Goal: Transaction & Acquisition: Download file/media

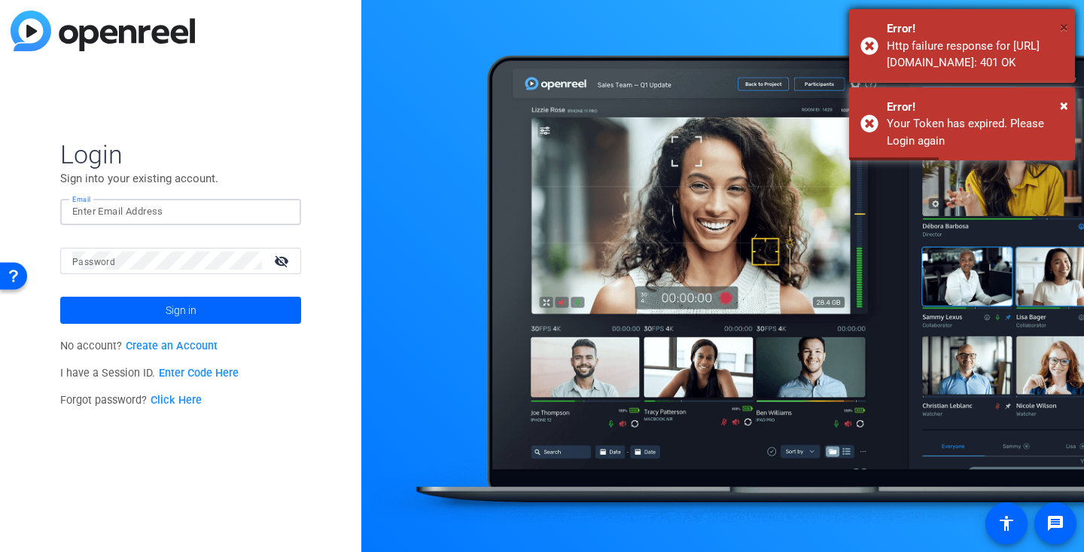
click at [1063, 27] on span "×" at bounding box center [1063, 27] width 8 height 18
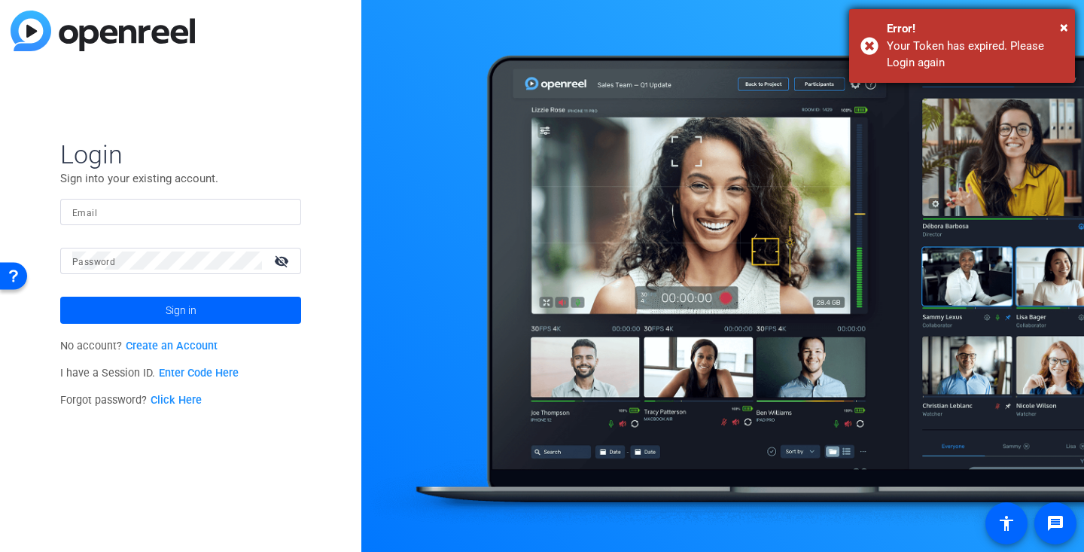
click at [1055, 25] on div "Error!" at bounding box center [974, 28] width 177 height 17
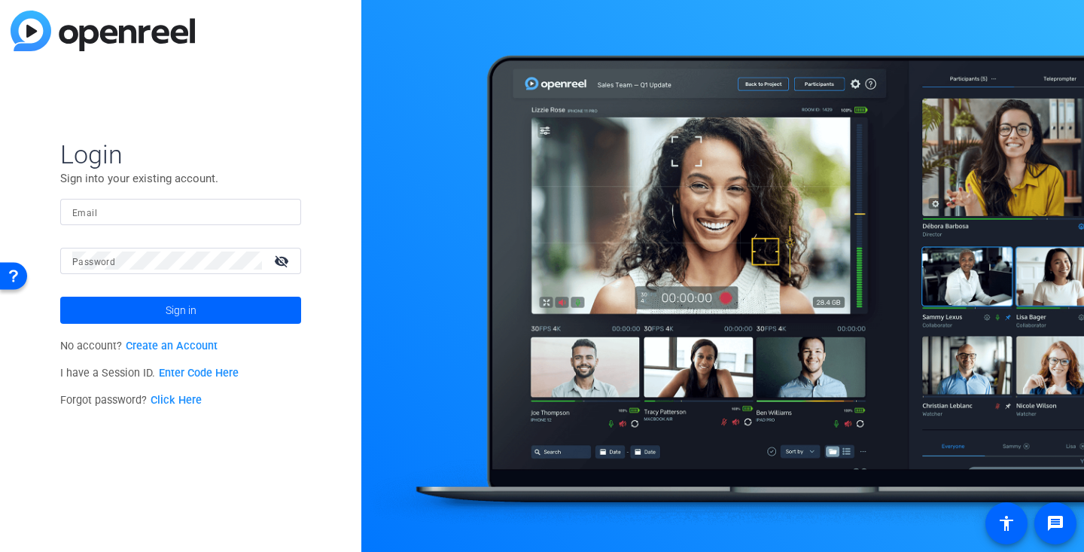
click at [173, 208] on input "Email" at bounding box center [180, 211] width 217 height 18
type input "[PERSON_NAME][EMAIL_ADDRESS][PERSON_NAME][DOMAIN_NAME]"
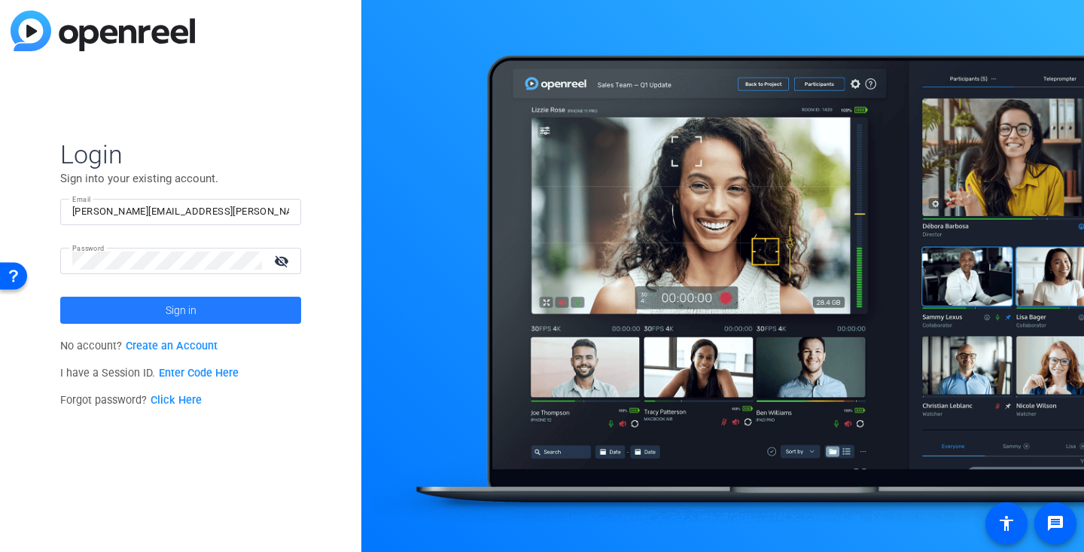
click at [166, 305] on span "Sign in" at bounding box center [181, 310] width 31 height 38
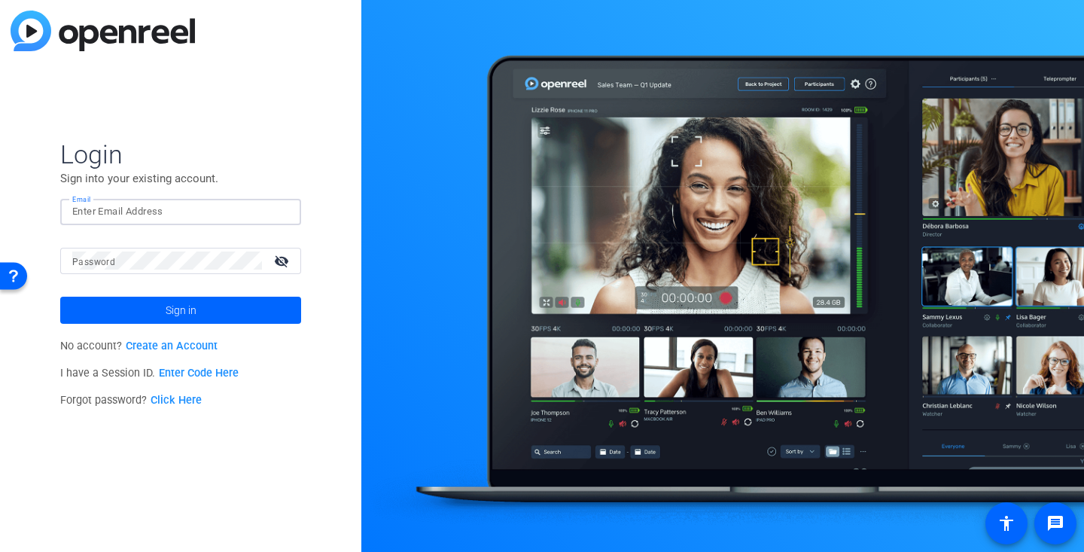
type input "[PERSON_NAME][EMAIL_ADDRESS][PERSON_NAME][DOMAIN_NAME]"
click at [166, 310] on span "Sign in" at bounding box center [181, 310] width 31 height 38
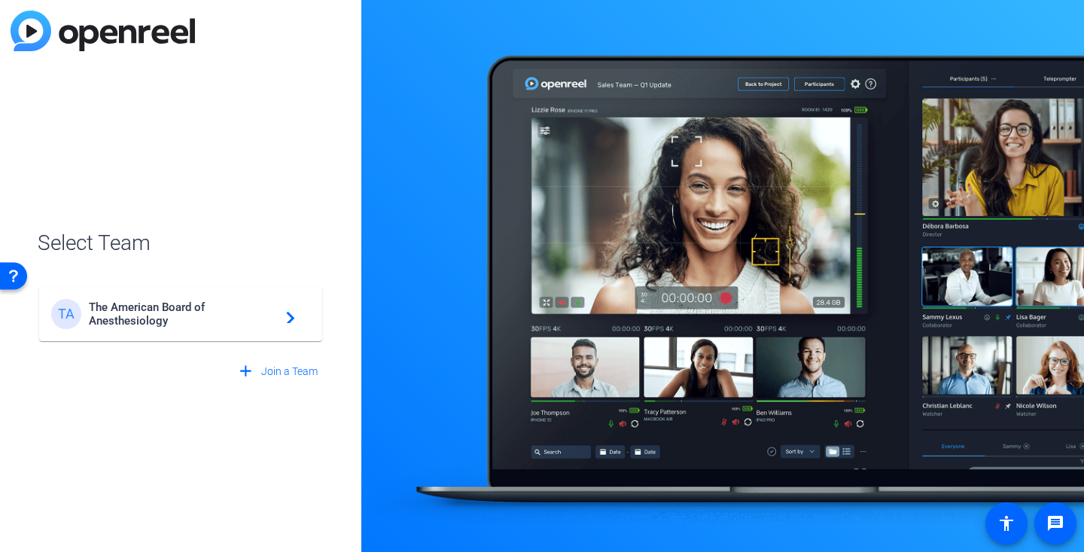
click at [168, 314] on span "The American Board of Anesthesiology" at bounding box center [183, 313] width 188 height 27
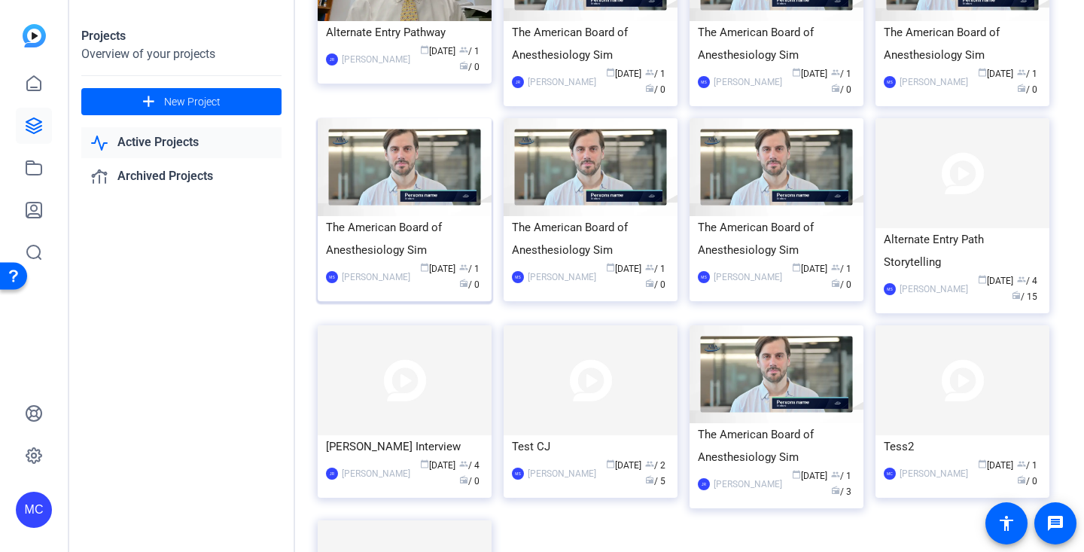
scroll to position [196, 0]
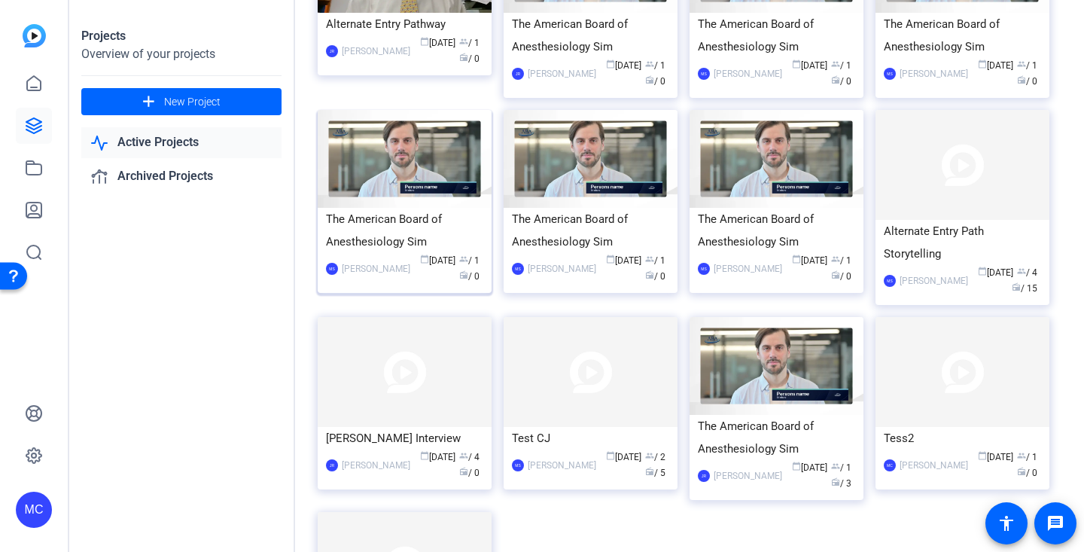
click at [402, 228] on div "The American Board of Anesthesiology Sim" at bounding box center [404, 230] width 157 height 45
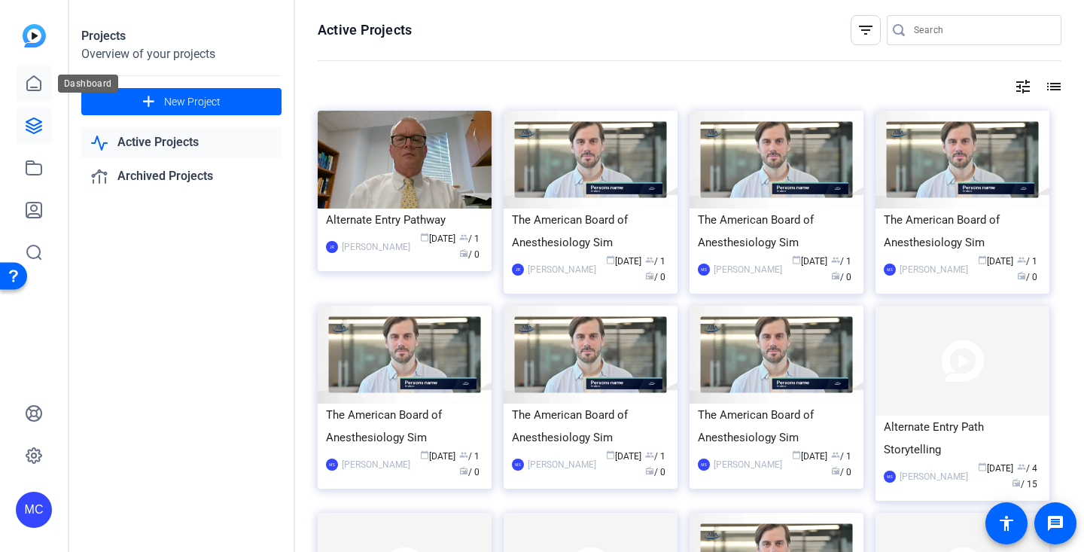
click at [37, 79] on icon at bounding box center [34, 83] width 14 height 14
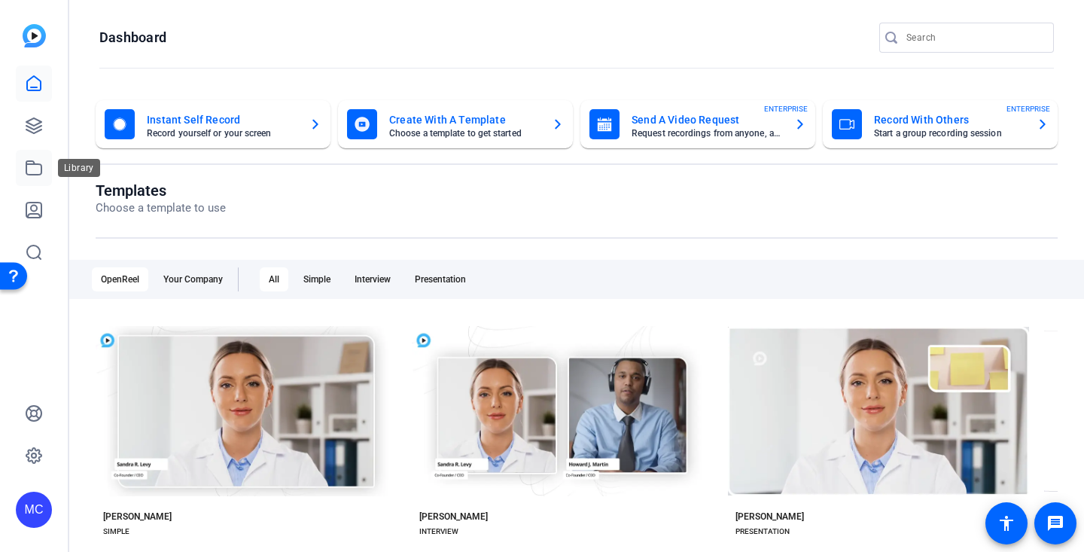
click at [39, 168] on icon at bounding box center [34, 168] width 18 height 18
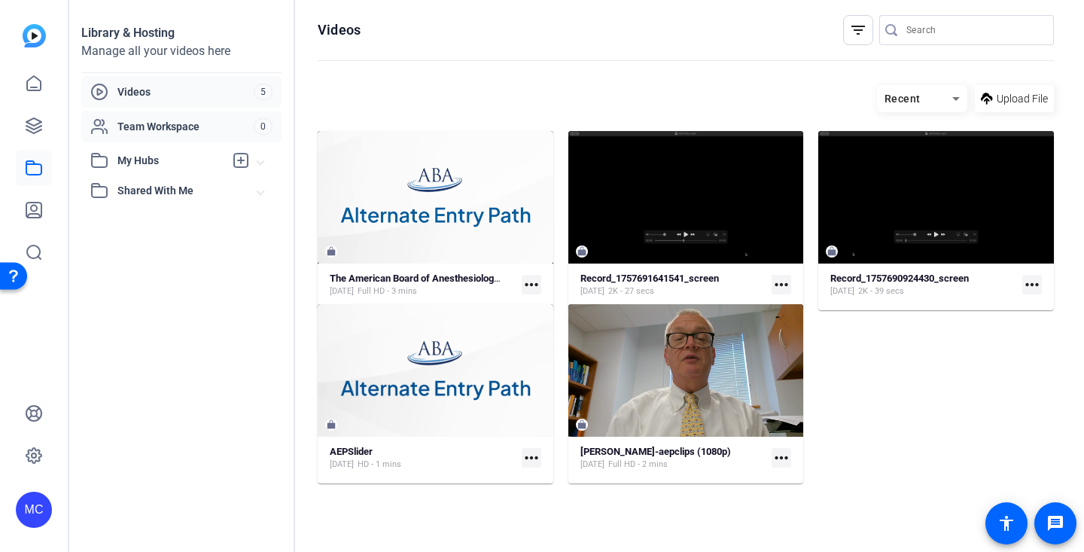
click at [148, 126] on span "Team Workspace" at bounding box center [185, 126] width 136 height 15
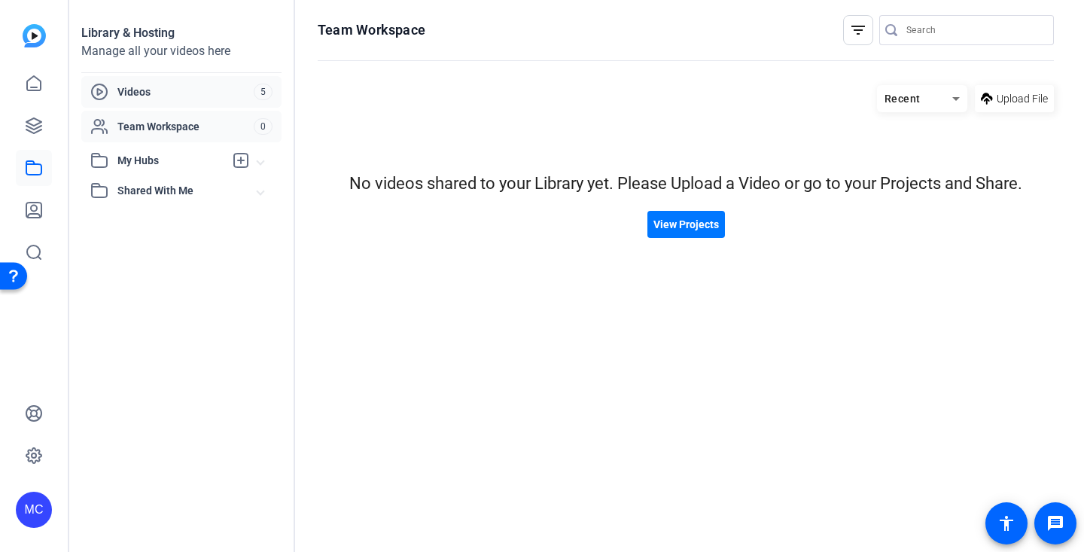
click at [155, 90] on span "Videos" at bounding box center [185, 91] width 136 height 15
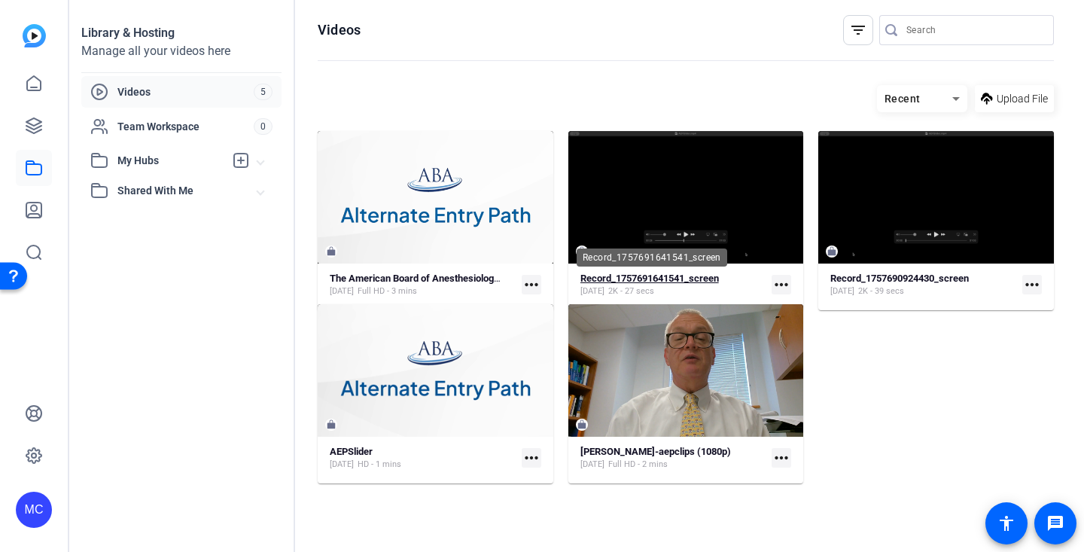
click at [664, 275] on strong "Record_1757691641541_screen" at bounding box center [649, 277] width 138 height 11
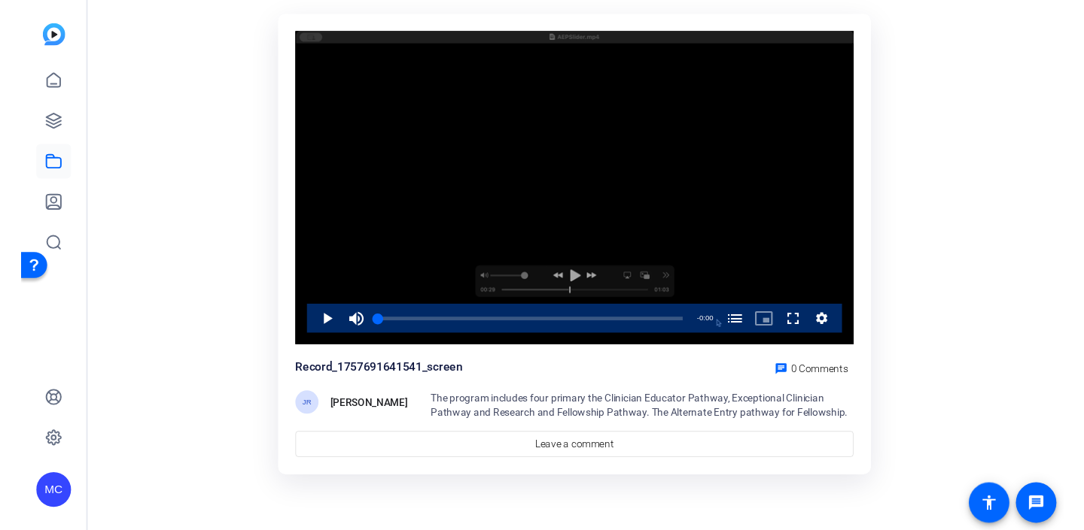
scroll to position [91, 0]
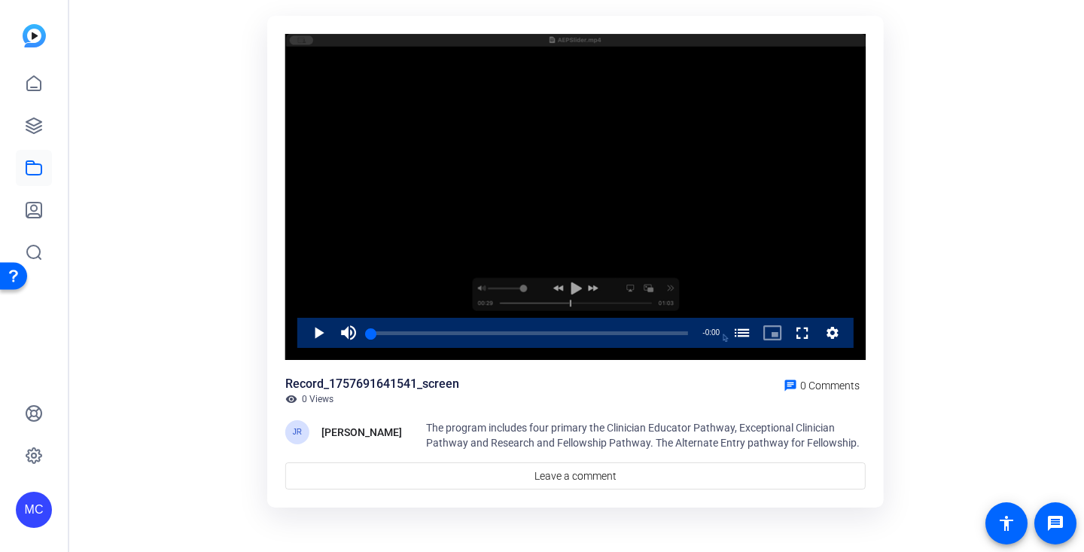
click at [303, 332] on span "Video Player" at bounding box center [303, 333] width 0 height 30
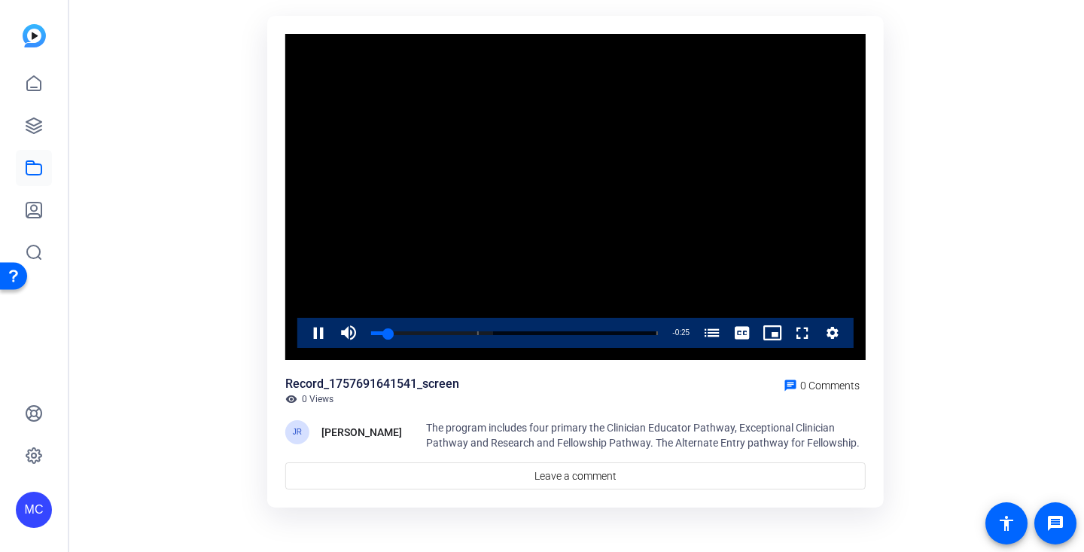
click at [832, 335] on icon "Video Player" at bounding box center [832, 333] width 12 height 12
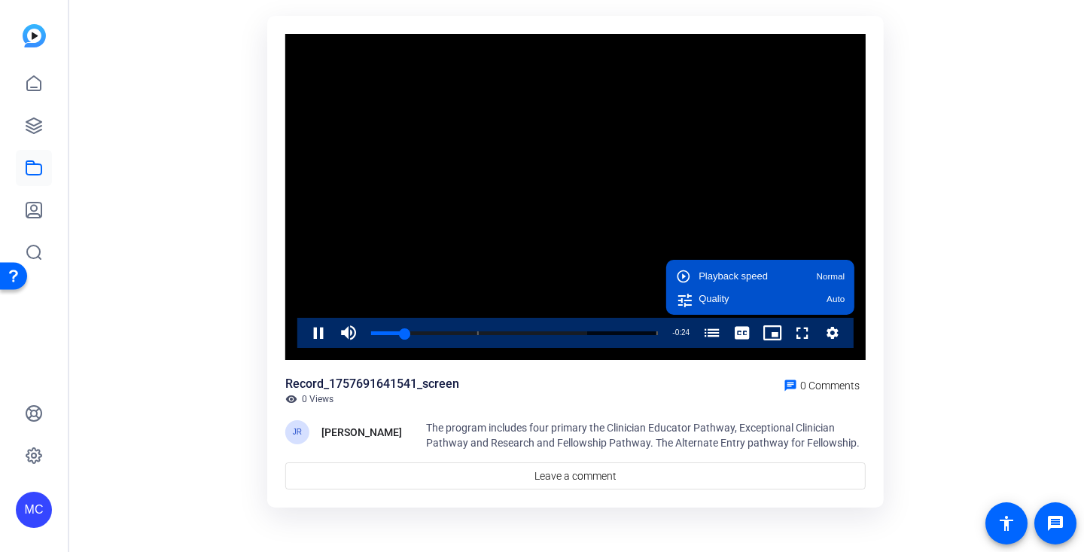
click at [888, 298] on div "Video Player is loading. Play Video Pause Mute 86% Current Time 0:02 / Duration…" at bounding box center [575, 263] width 634 height 512
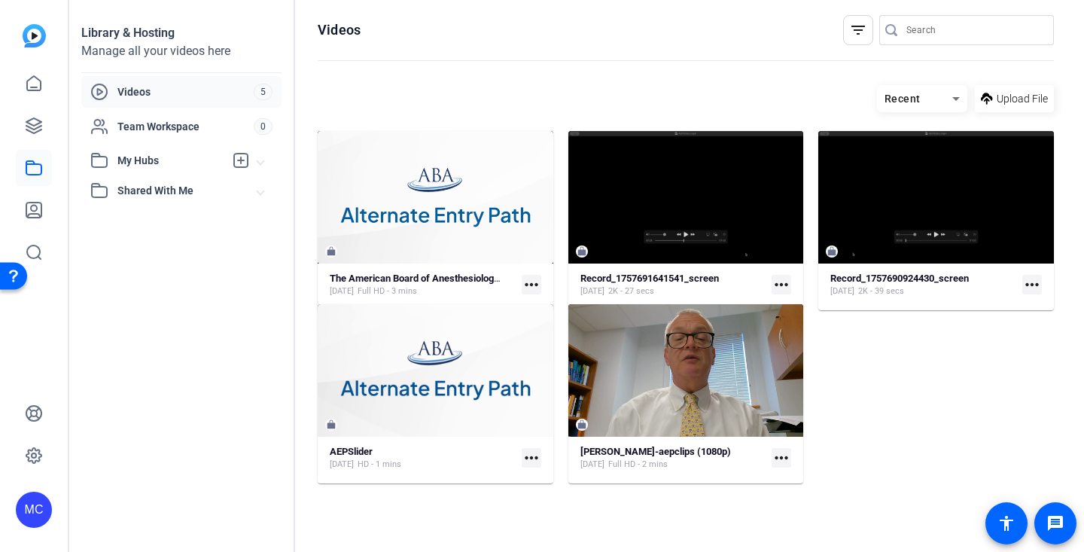
click at [779, 287] on mat-icon "more_horiz" at bounding box center [781, 285] width 20 height 20
click at [797, 308] on span "Download" at bounding box center [816, 308] width 66 height 18
click at [1037, 285] on mat-icon "more_horiz" at bounding box center [1032, 285] width 20 height 20
click at [995, 308] on span "Download" at bounding box center [997, 308] width 66 height 18
click at [779, 285] on mat-icon "more_horiz" at bounding box center [781, 285] width 20 height 20
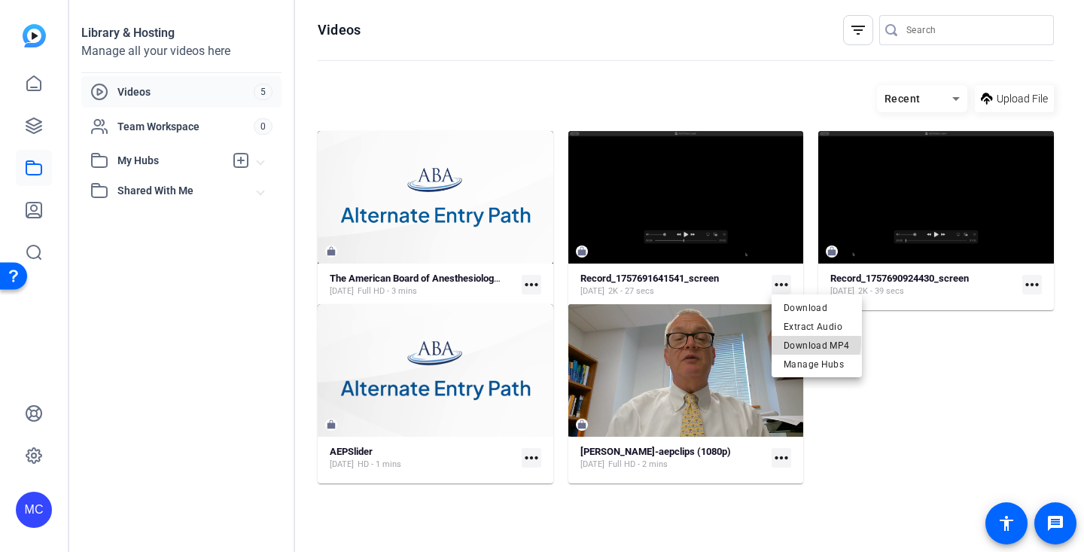
click at [801, 342] on span "Download MP4" at bounding box center [816, 345] width 66 height 18
click at [1033, 289] on mat-icon "more_horiz" at bounding box center [1032, 285] width 20 height 20
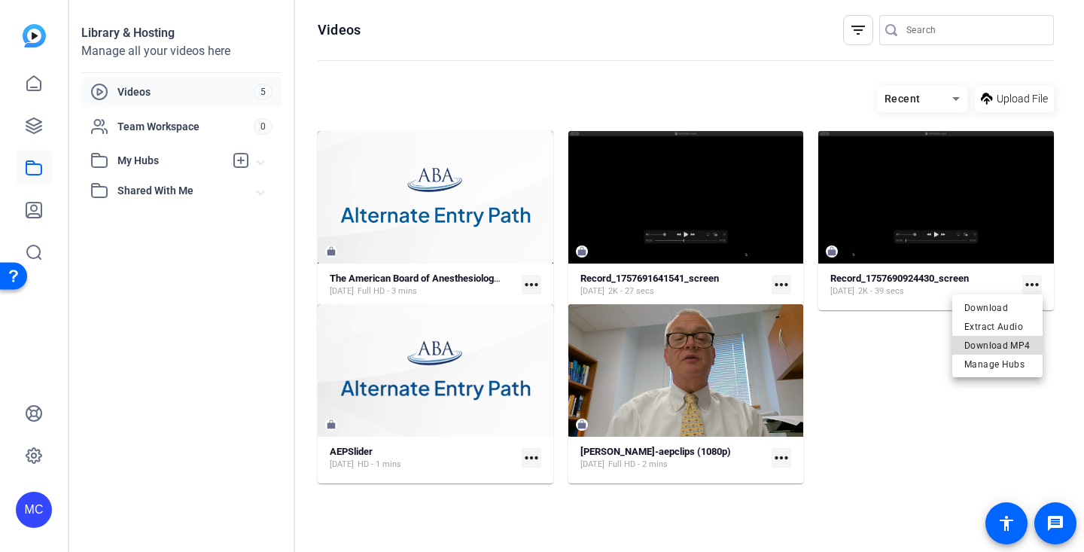
click at [1009, 345] on span "Download MP4" at bounding box center [997, 345] width 66 height 18
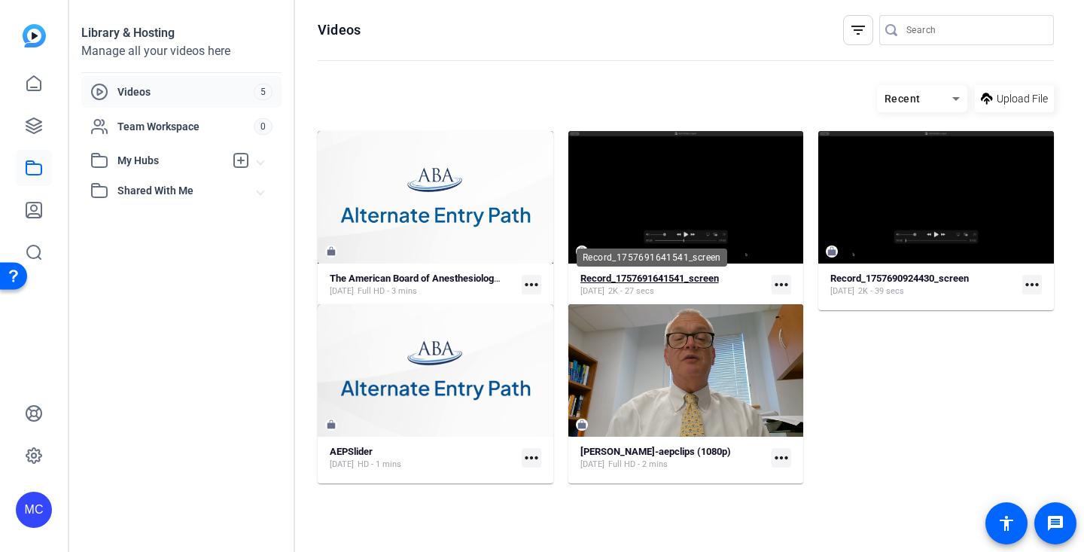
click at [693, 280] on strong "Record_1757691641541_screen" at bounding box center [649, 277] width 138 height 11
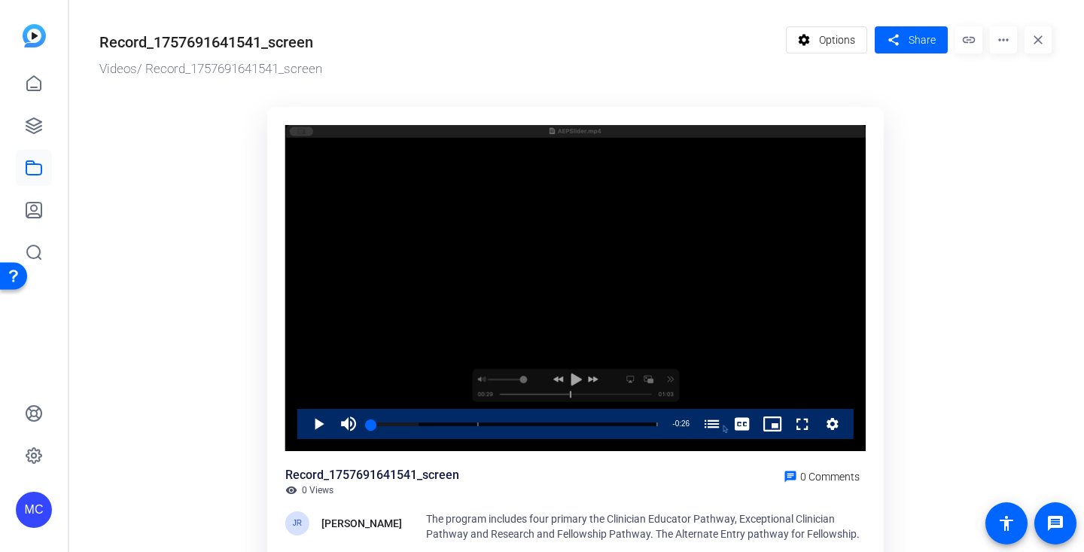
click at [575, 375] on div "Video Player" at bounding box center [575, 288] width 580 height 327
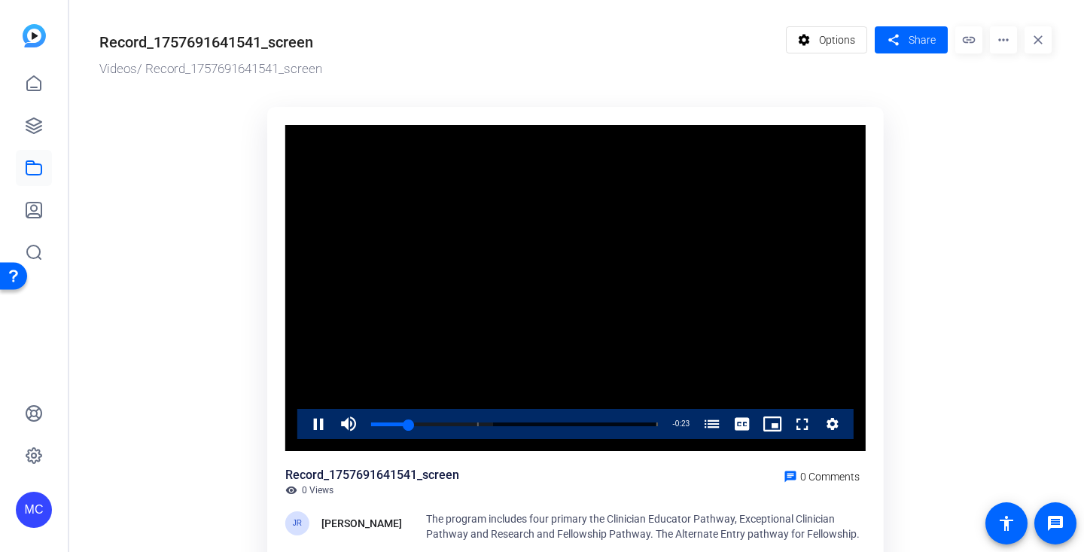
click at [303, 426] on span "Video Player" at bounding box center [303, 424] width 0 height 30
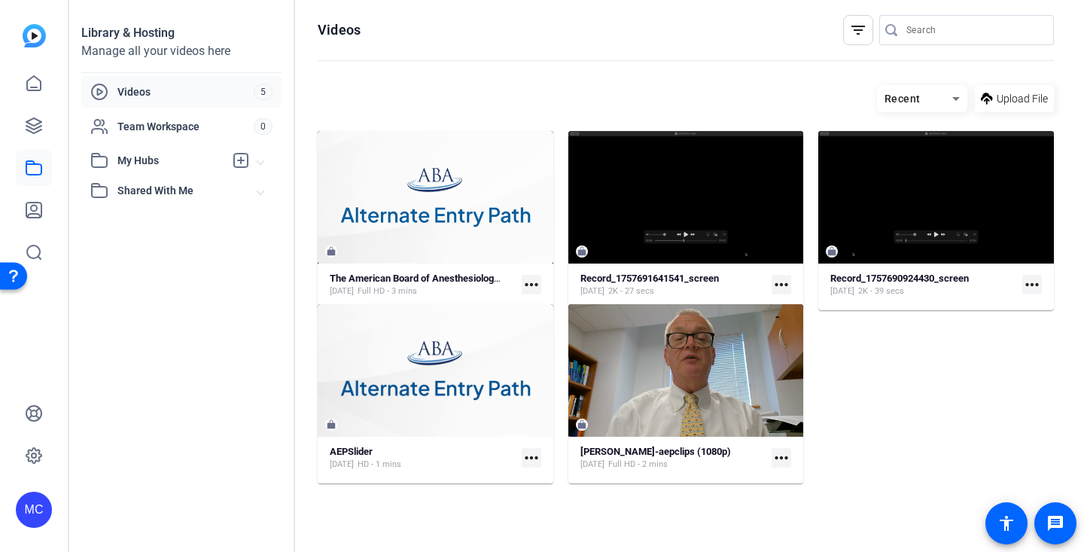
click at [783, 287] on mat-icon "more_horiz" at bounding box center [781, 285] width 20 height 20
click at [807, 348] on span "Download MP4" at bounding box center [816, 345] width 66 height 18
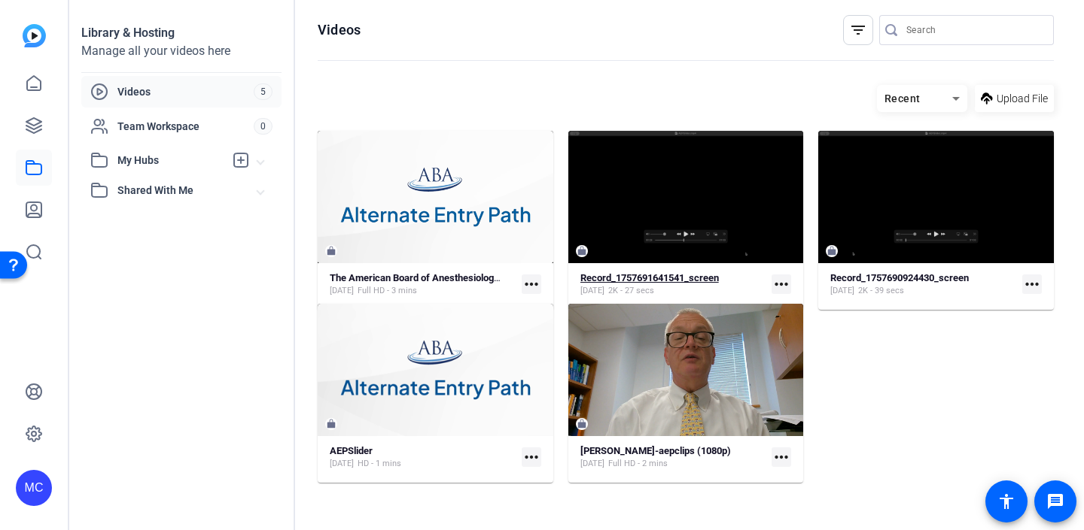
click at [693, 274] on strong "Record_1757691641541_screen" at bounding box center [649, 277] width 138 height 11
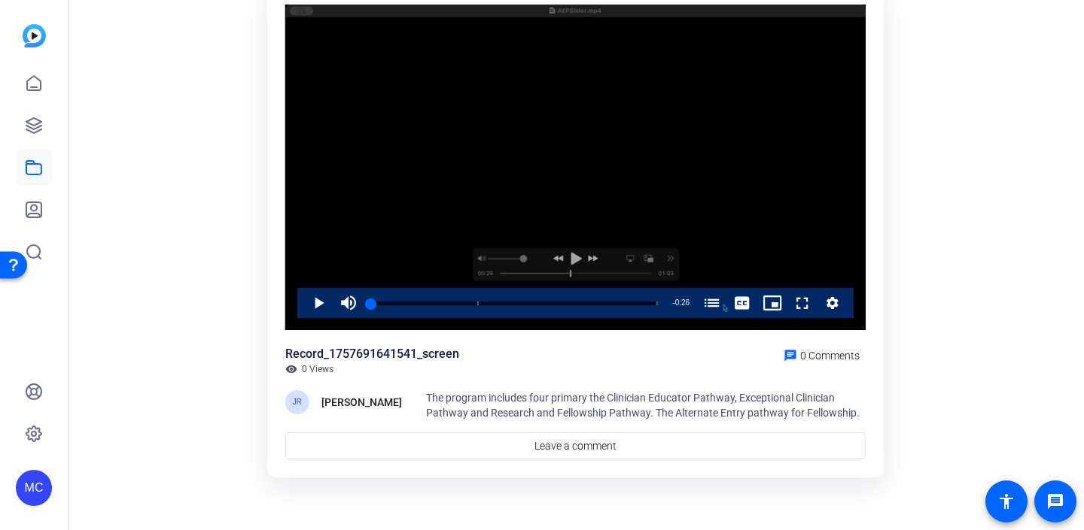
scroll to position [120, 0]
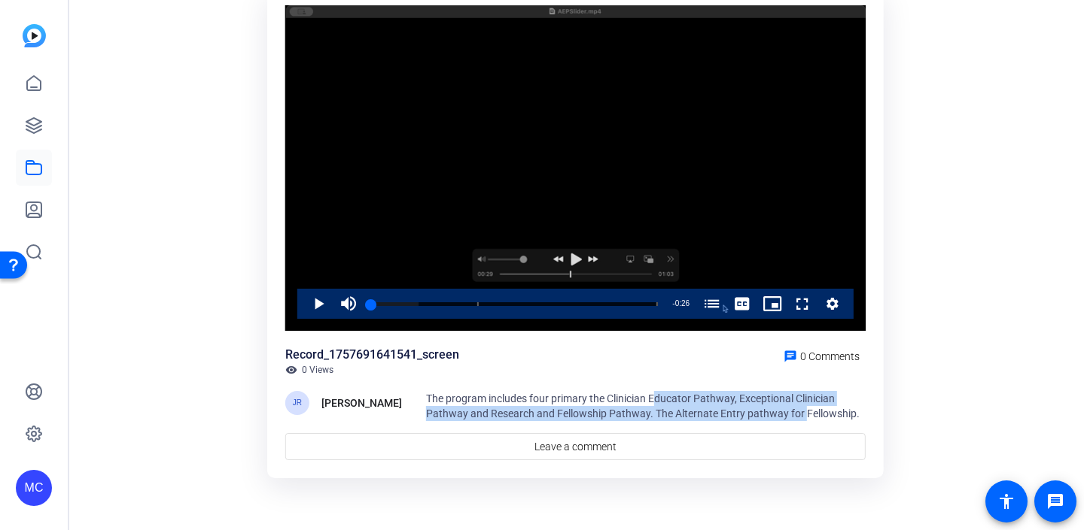
drag, startPoint x: 797, startPoint y: 414, endPoint x: 648, endPoint y: 395, distance: 150.2
click at [648, 395] on span "The program includes four primary the Clinician Educator Pathway, Exceptional C…" at bounding box center [642, 406] width 433 height 27
click at [651, 411] on span "The program includes four primary the Clinician Educator Pathway, Exceptional C…" at bounding box center [642, 406] width 433 height 27
drag, startPoint x: 855, startPoint y: 413, endPoint x: 418, endPoint y: 398, distance: 436.7
click at [416, 403] on div "JR [PERSON_NAME] The program includes four primary the Clinician Educator Pathw…" at bounding box center [575, 406] width 580 height 30
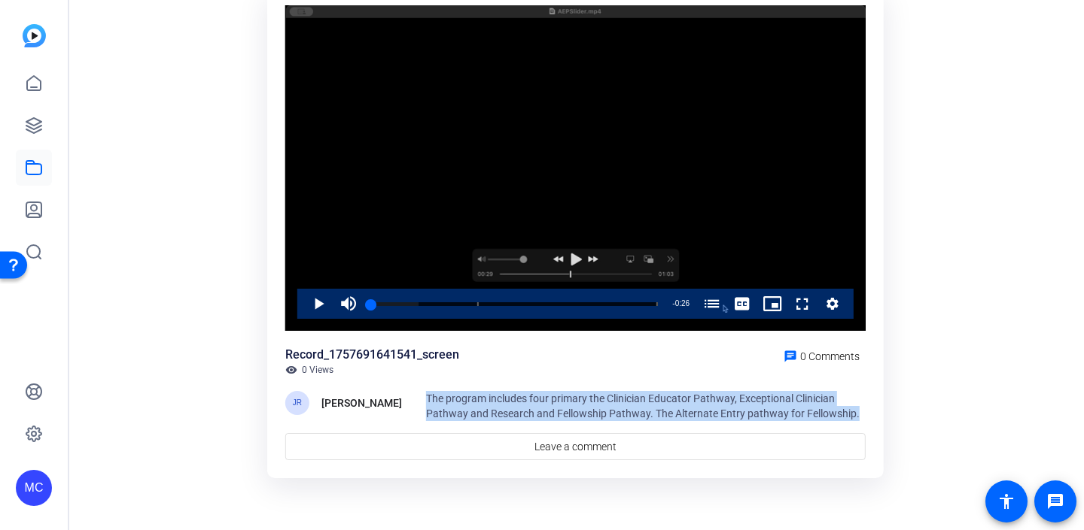
copy span "The program includes four primary the Clinician Educator Pathway, Exceptional C…"
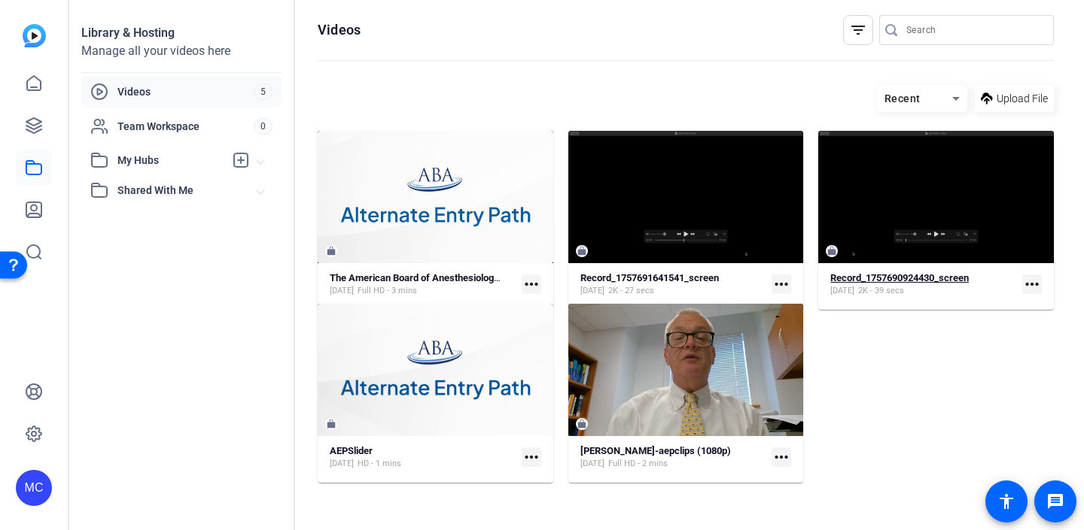
click at [932, 278] on strong "Record_1757690924430_screen" at bounding box center [899, 277] width 138 height 11
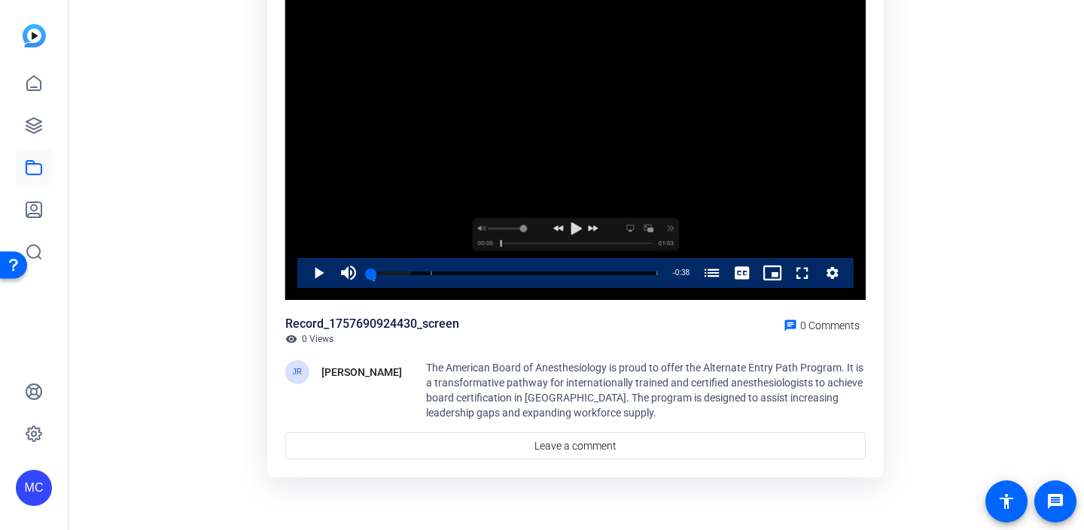
scroll to position [150, 0]
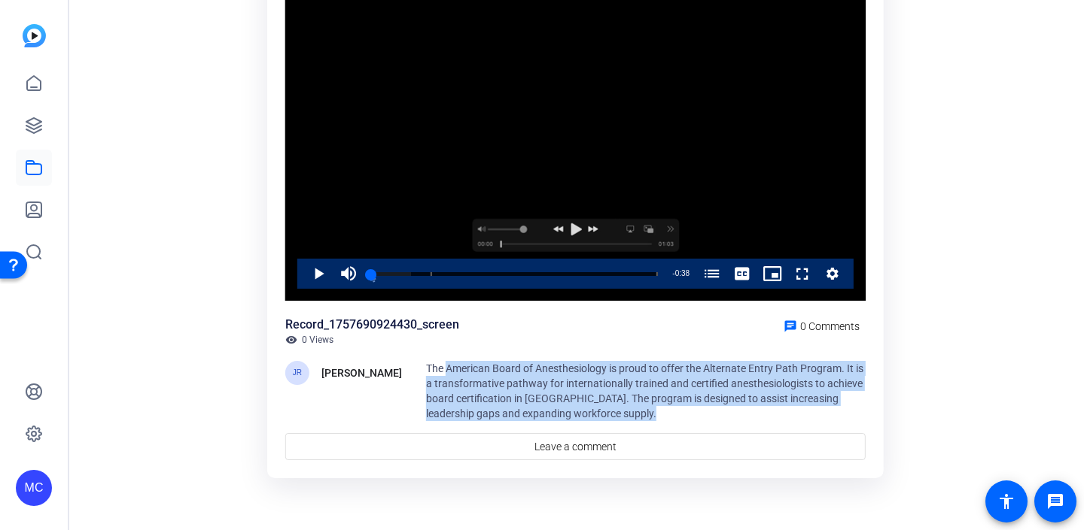
drag, startPoint x: 689, startPoint y: 419, endPoint x: 445, endPoint y: 366, distance: 250.2
click at [444, 366] on div "The American Board of Anesthesiology is proud to offer the Alternate Entry Path…" at bounding box center [645, 391] width 439 height 60
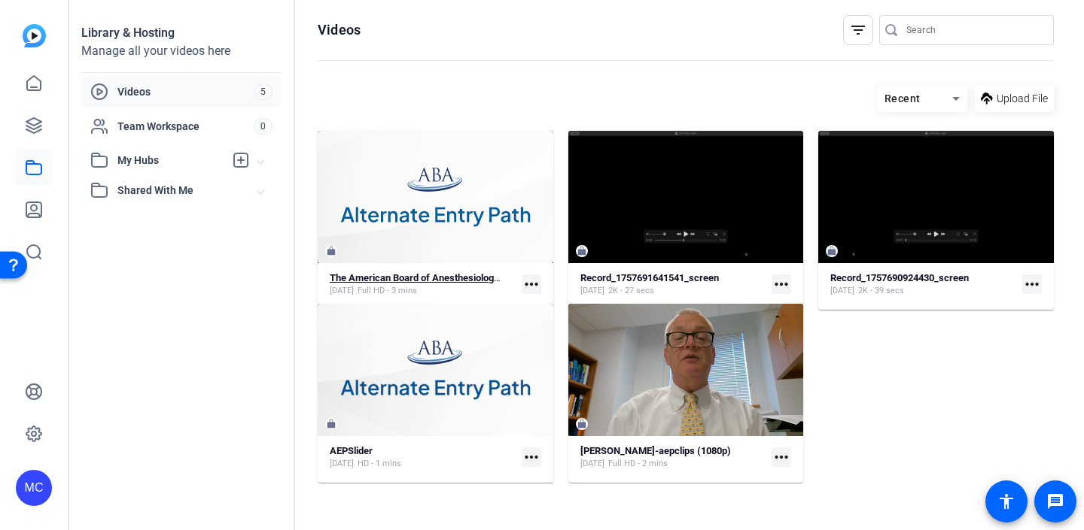
click at [458, 272] on strong "The American Board of Anesthesiology Simple (51280)" at bounding box center [448, 277] width 237 height 11
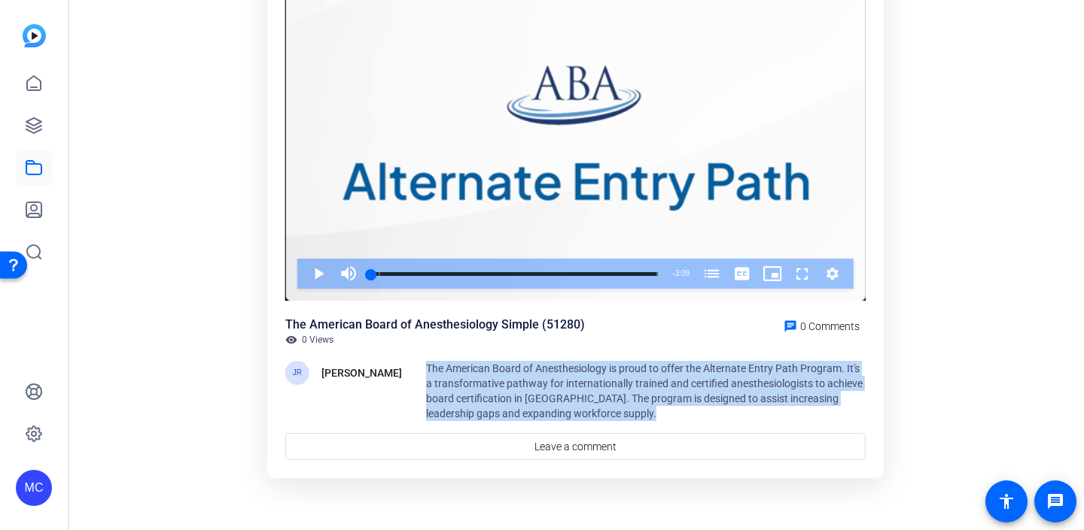
drag, startPoint x: 667, startPoint y: 417, endPoint x: 430, endPoint y: 359, distance: 243.3
click at [430, 359] on div "The American Board of Anesthesiology Simple (51280) visibility 0 Views chat 0 C…" at bounding box center [575, 388] width 580 height 144
copy span "The American Board of Anesthesiology is proud to offer the Alternate Entry Path…"
